Goal: Transaction & Acquisition: Purchase product/service

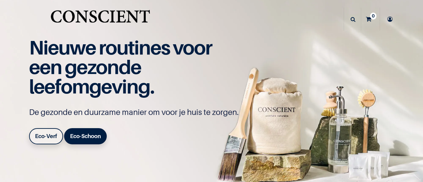
scroll to position [6, 0]
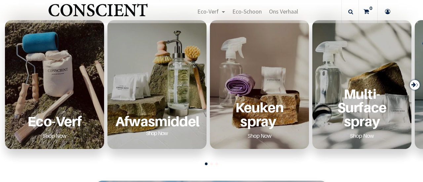
scroll to position [305, 0]
click at [137, 68] on div "Afwasmiddel Shop Now" at bounding box center [156, 84] width 99 height 129
click at [145, 86] on div "Afwasmiddel Shop Now" at bounding box center [156, 84] width 99 height 129
click at [157, 125] on p "Afwasmiddel Shop Now" at bounding box center [156, 126] width 83 height 24
click at [157, 126] on p "Afwasmiddel Shop Now" at bounding box center [156, 126] width 83 height 24
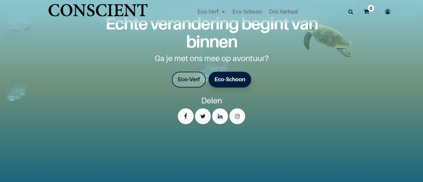
scroll to position [1174, 0]
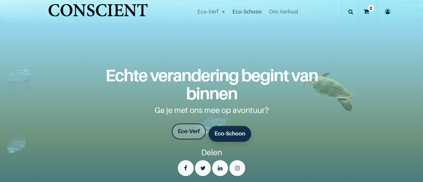
click at [250, 10] on span "Eco-Schoon" at bounding box center [246, 12] width 29 height 8
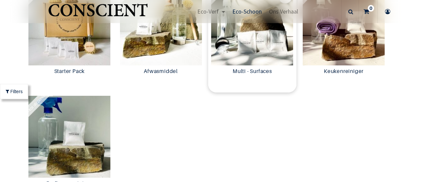
scroll to position [499, 0]
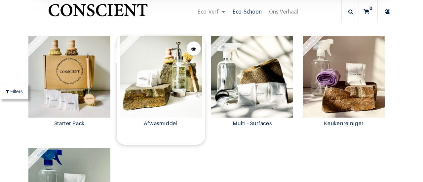
click at [180, 76] on img at bounding box center [161, 77] width 88 height 82
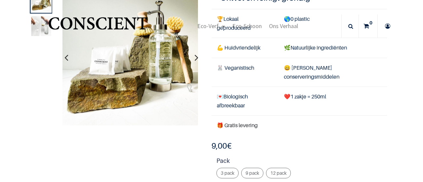
scroll to position [55, 0]
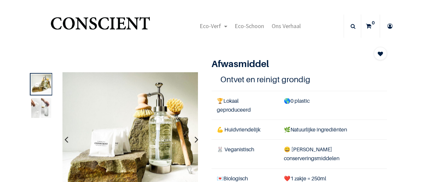
click at [40, 109] on img at bounding box center [41, 108] width 20 height 20
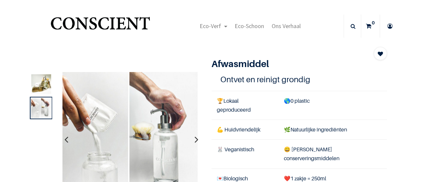
click at [39, 86] on img at bounding box center [41, 84] width 20 height 20
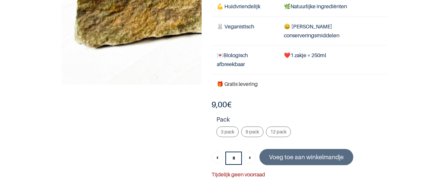
scroll to position [88, 0]
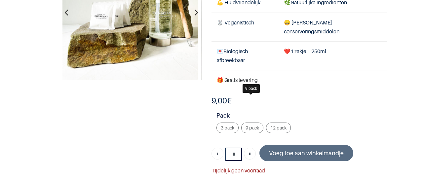
click at [247, 125] on span "9 pack" at bounding box center [253, 128] width 14 height 6
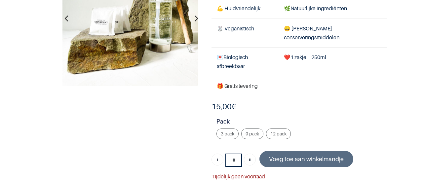
scroll to position [42, 0]
